Goal: Information Seeking & Learning: Understand process/instructions

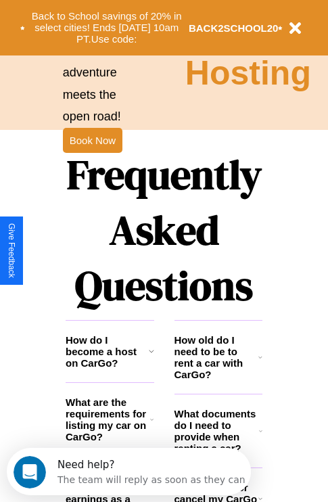
scroll to position [1639, 0]
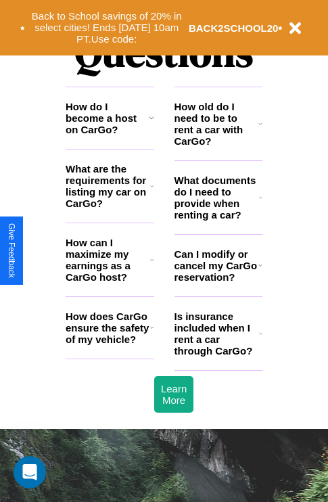
click at [110, 135] on h3 "How do I become a host on CarGo?" at bounding box center [107, 118] width 83 height 35
click at [152, 191] on icon at bounding box center [151, 186] width 3 height 11
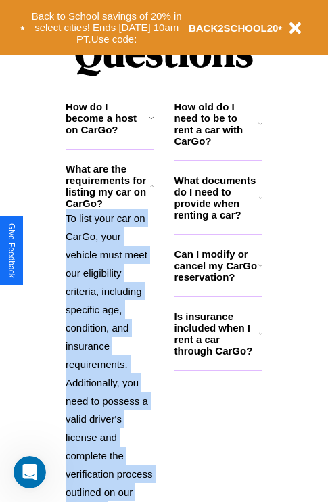
click at [110, 341] on p "To list your car on CarGo, your vehicle must meet our eligibility criteria, inc…" at bounding box center [110, 364] width 89 height 311
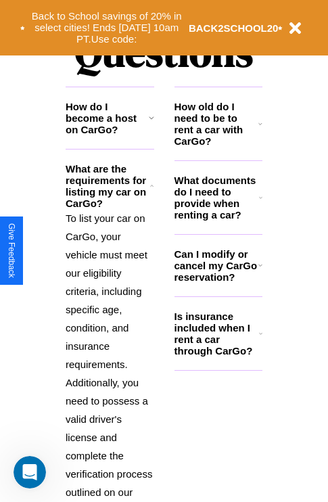
click at [218, 283] on h3 "Can I modify or cancel my CarGo reservation?" at bounding box center [217, 265] width 84 height 35
click at [260, 271] on icon at bounding box center [260, 265] width 4 height 11
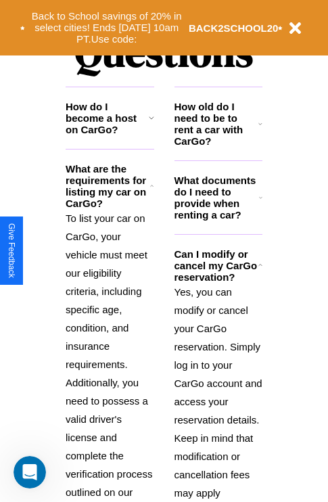
click at [152, 191] on icon at bounding box center [151, 186] width 3 height 11
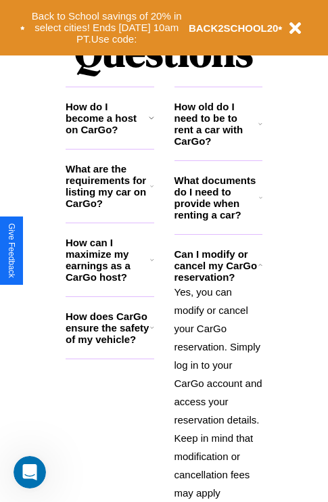
click at [218, 219] on h3 "What documents do I need to provide when renting a car?" at bounding box center [217, 198] width 85 height 46
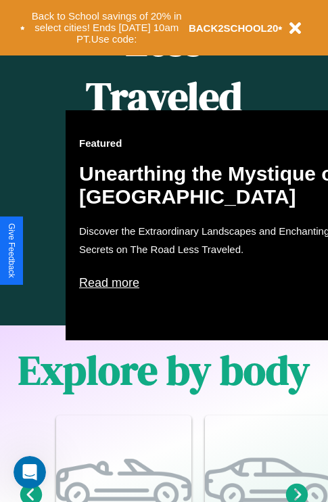
scroll to position [553, 0]
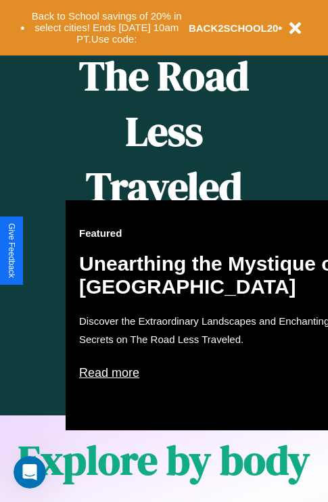
click at [164, 251] on div "Featured Unearthing the Mystique of [GEOGRAPHIC_DATA] Discover the Extraordinar…" at bounding box center [215, 315] width 298 height 230
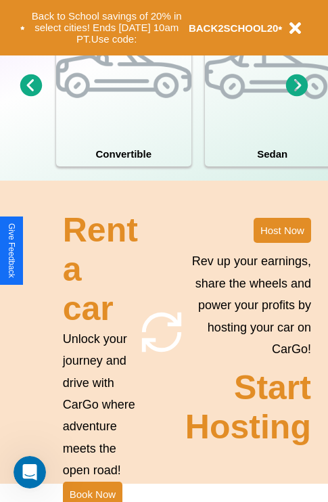
scroll to position [1054, 0]
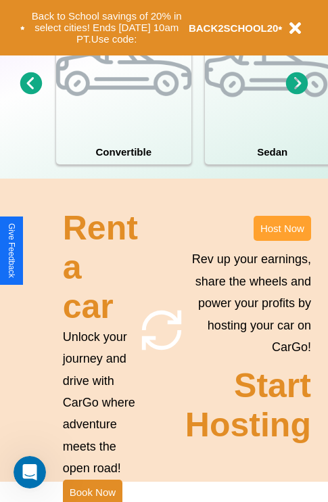
click at [282, 241] on button "Host Now" at bounding box center [283, 228] width 58 height 25
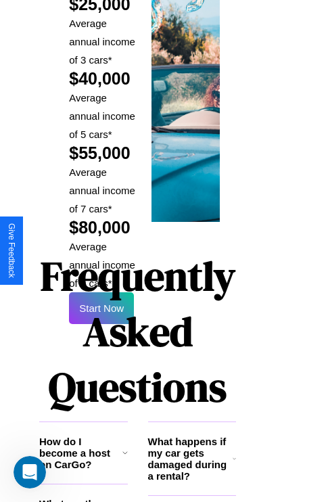
scroll to position [1991, 26]
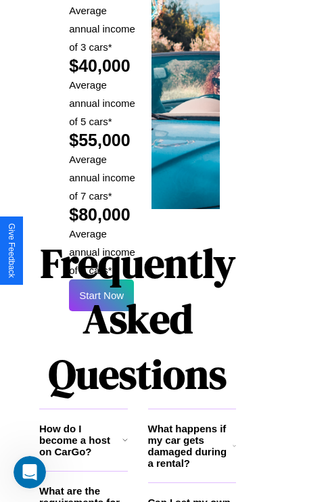
click at [101, 250] on h1 "Frequently Asked Questions" at bounding box center [137, 319] width 197 height 180
